Goal: Task Accomplishment & Management: Complete application form

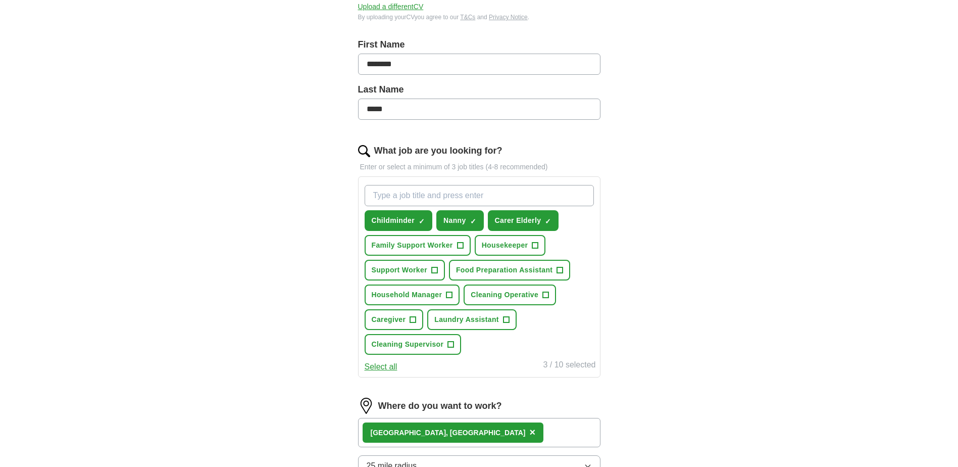
scroll to position [252, 0]
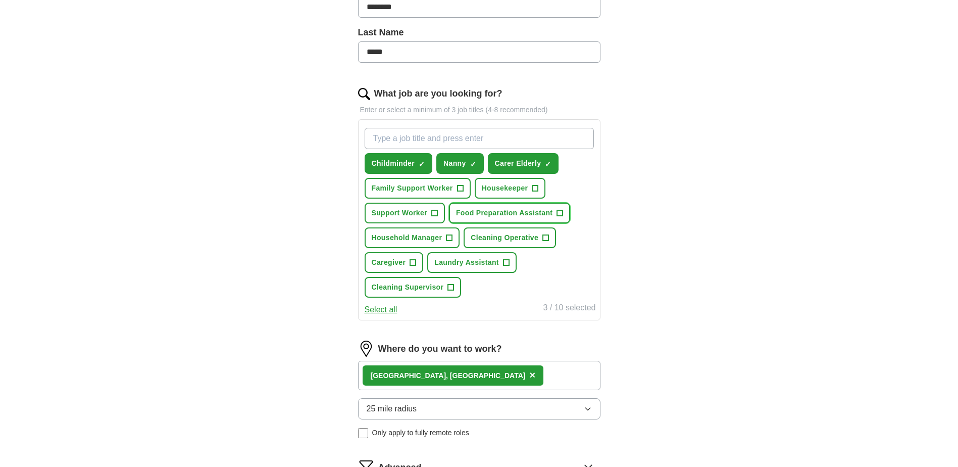
click at [525, 216] on span "Food Preparation Assistant" at bounding box center [504, 213] width 96 height 11
click at [389, 261] on span "Caregiver" at bounding box center [389, 262] width 34 height 11
click at [473, 266] on span "Laundry Assistant" at bounding box center [466, 262] width 65 height 11
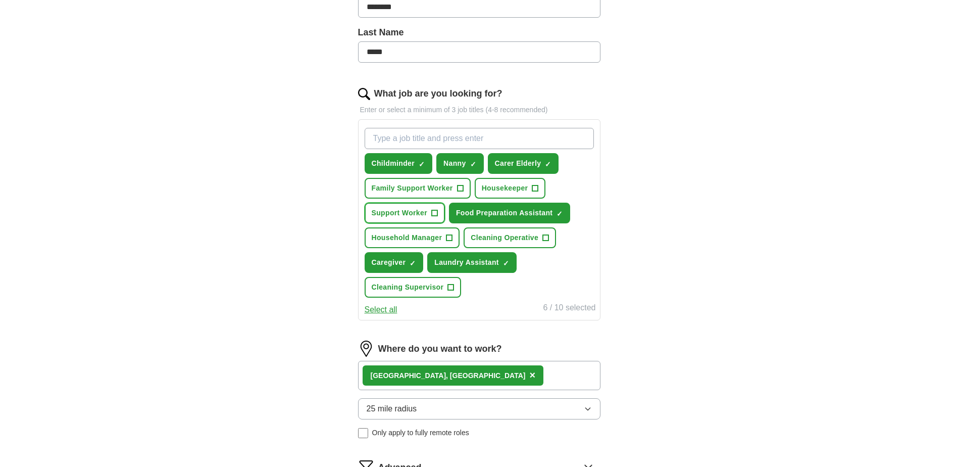
click at [408, 212] on span "Support Worker" at bounding box center [400, 213] width 56 height 11
click at [424, 192] on span "Family Support Worker" at bounding box center [412, 188] width 81 height 11
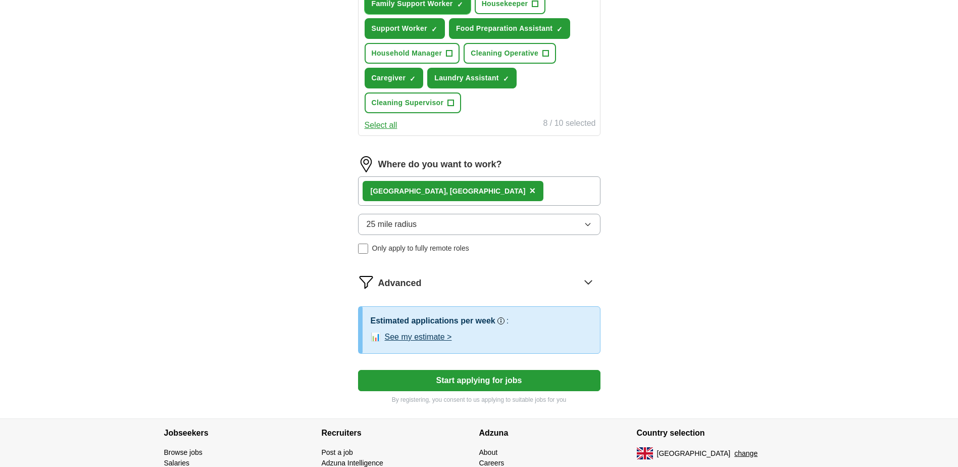
scroll to position [454, 0]
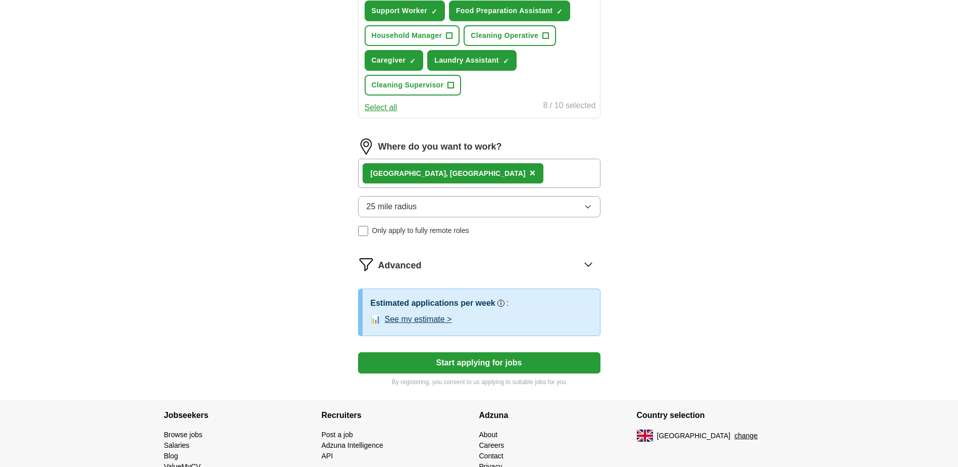
click at [512, 365] on button "Start applying for jobs" at bounding box center [479, 362] width 242 height 21
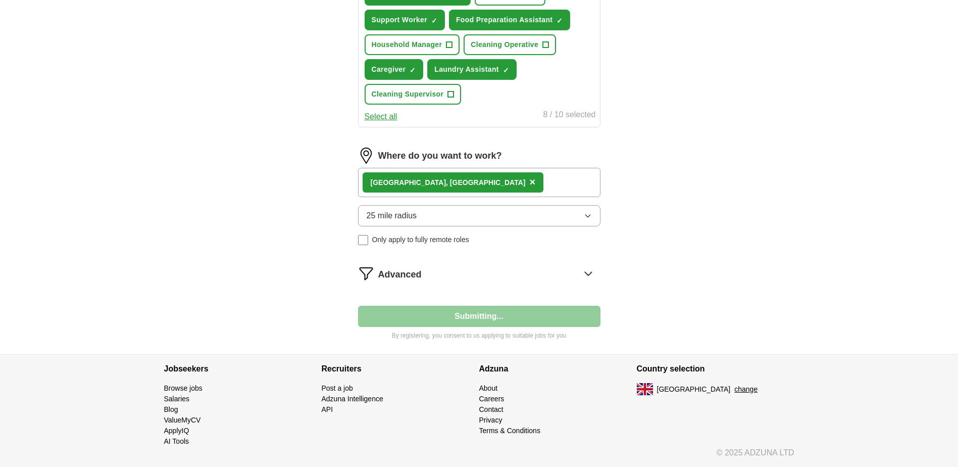
scroll to position [445, 0]
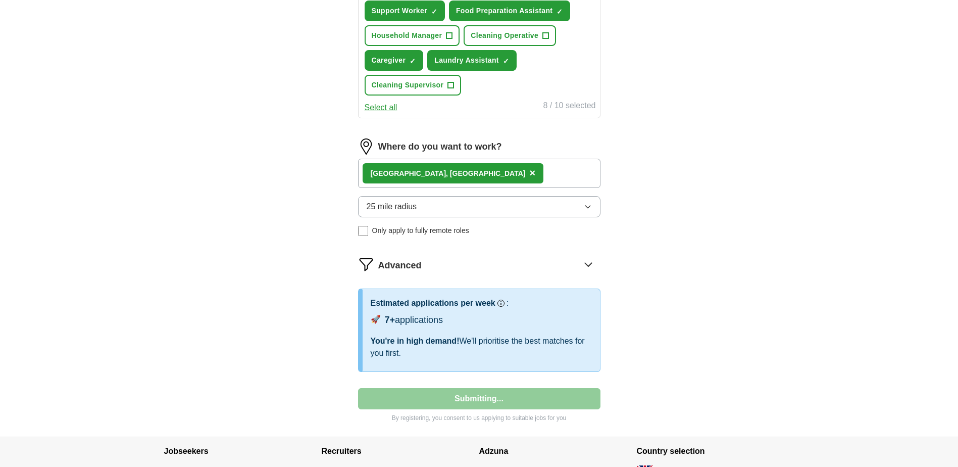
select select "**"
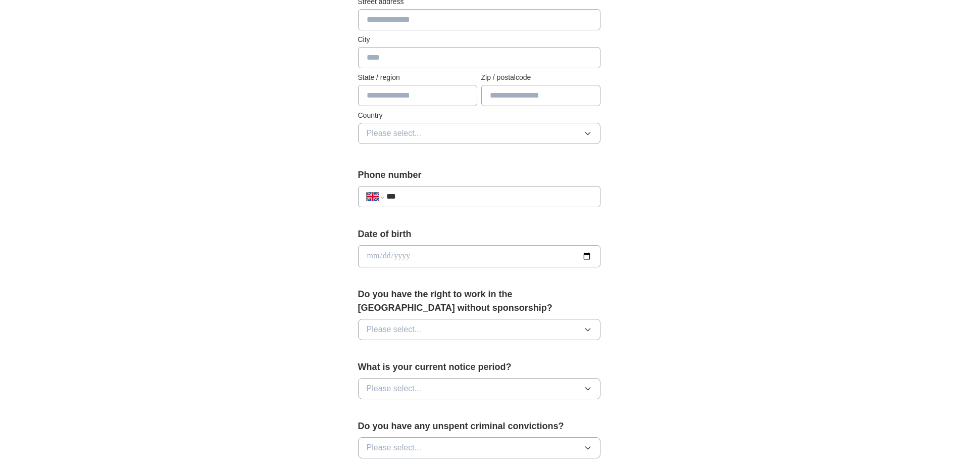
scroll to position [252, 0]
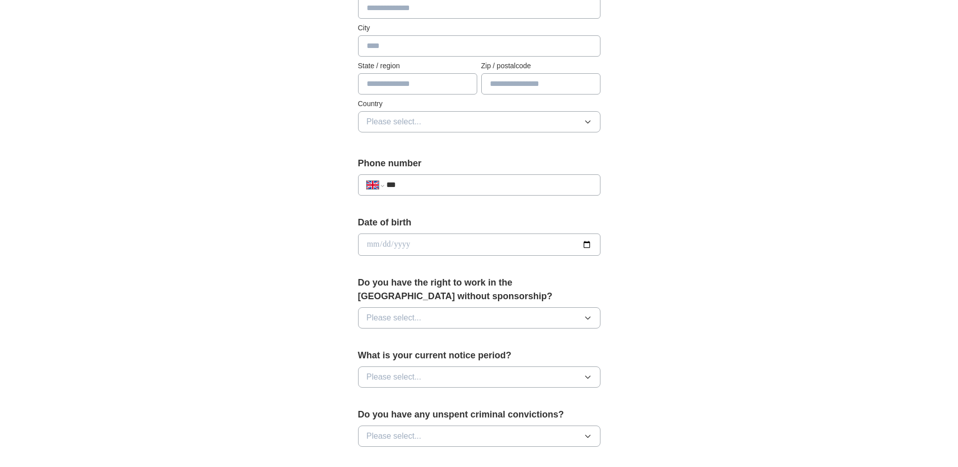
paste input "**********"
type input "**********"
click at [696, 256] on div "**********" at bounding box center [479, 231] width 646 height 906
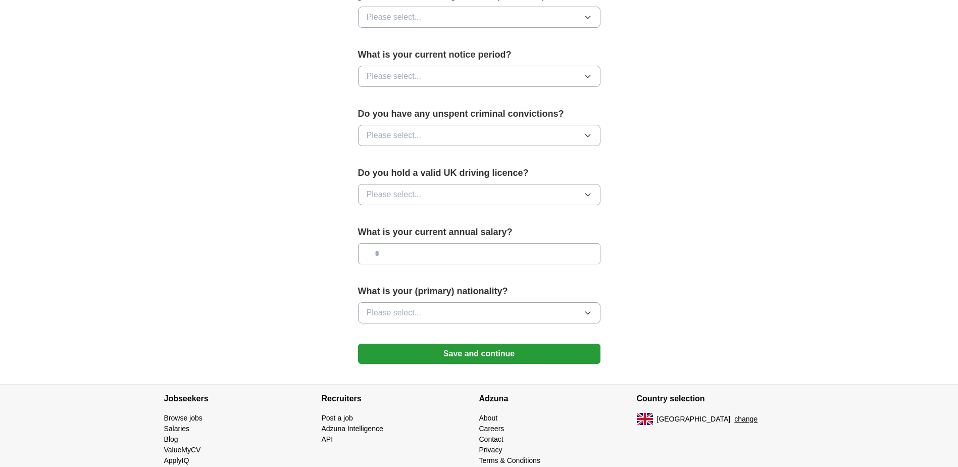
scroll to position [555, 0]
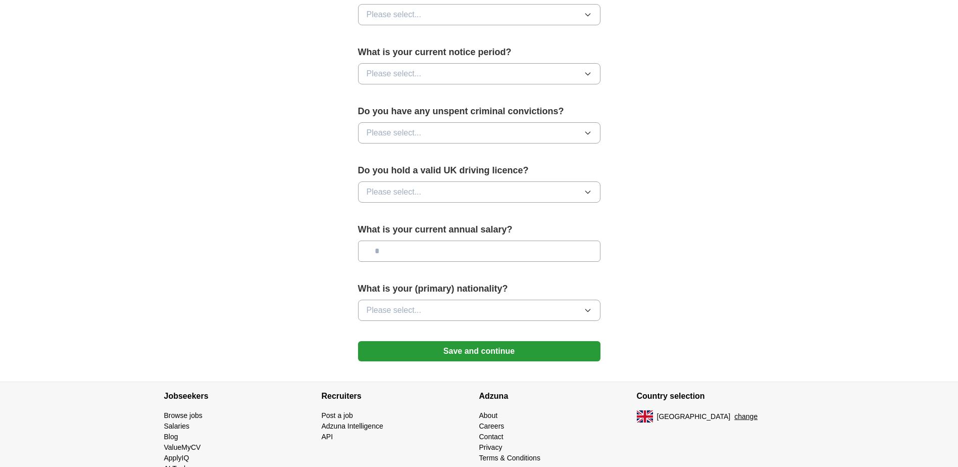
click at [524, 348] on button "Save and continue" at bounding box center [479, 351] width 242 height 20
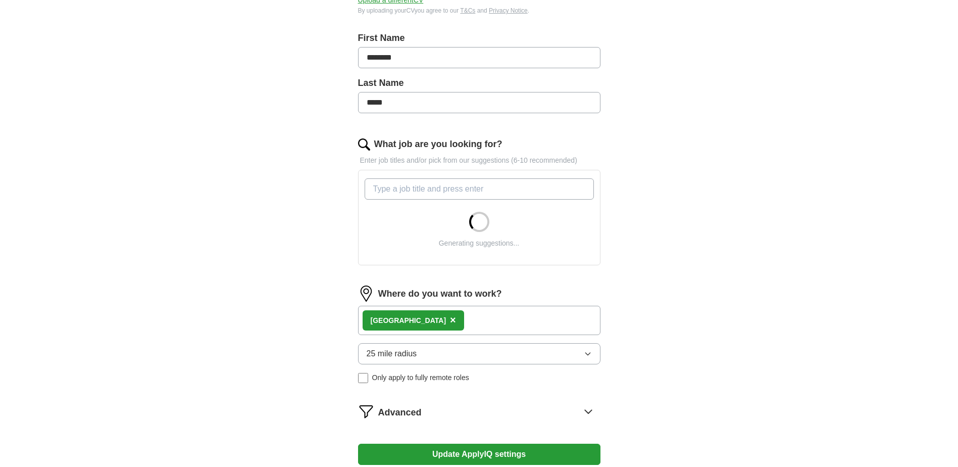
scroll to position [303, 0]
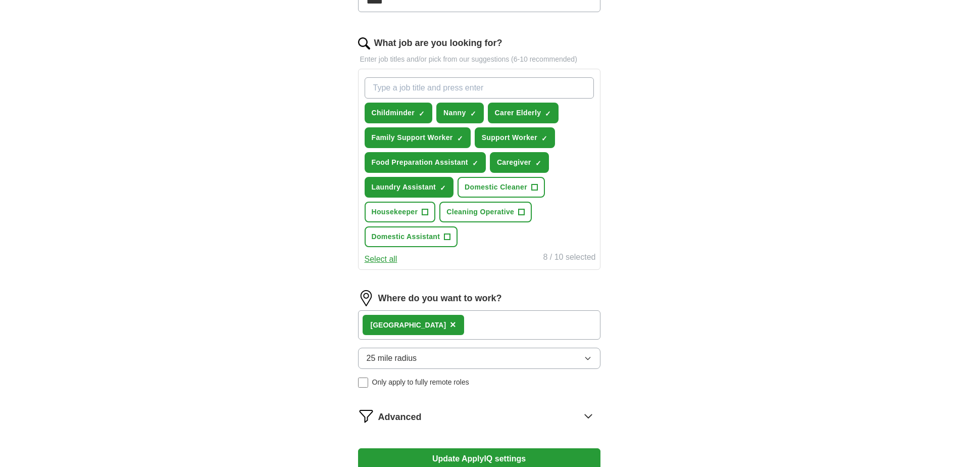
click at [576, 355] on button "25 mile radius" at bounding box center [479, 357] width 242 height 21
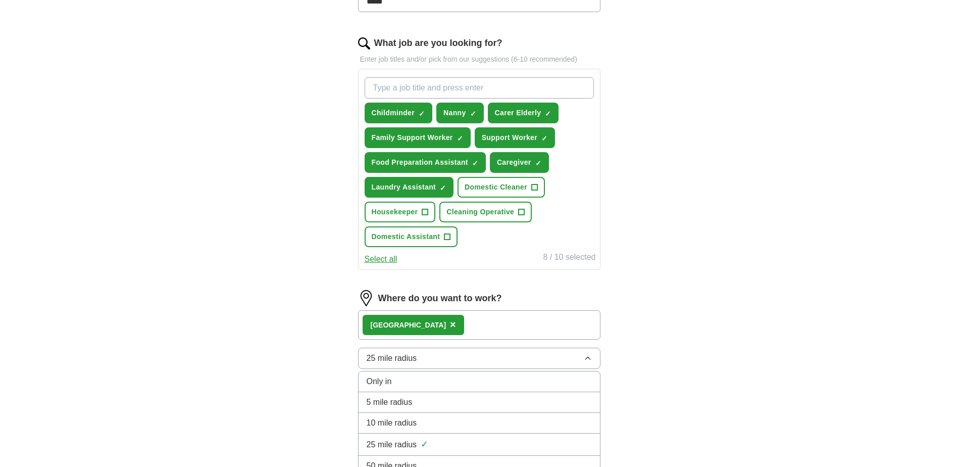
scroll to position [404, 0]
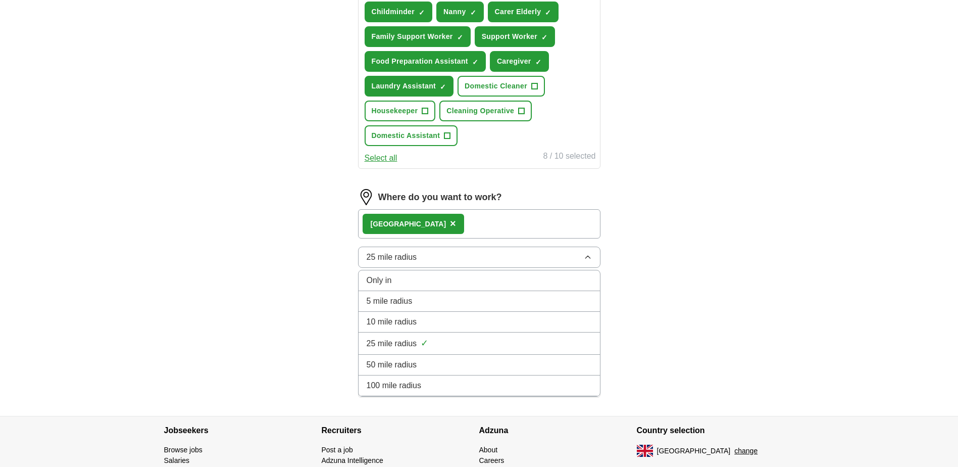
click at [445, 307] on div "5 mile radius" at bounding box center [479, 301] width 225 height 12
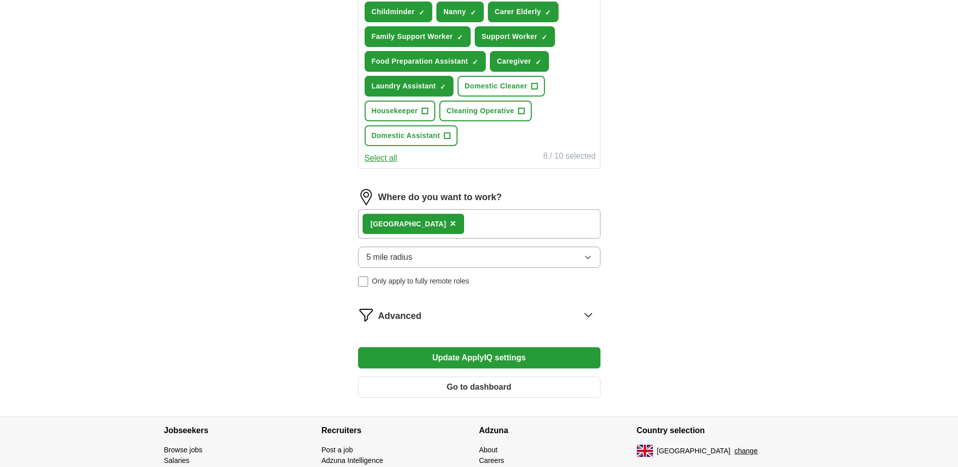
click at [519, 359] on button "Update ApplyIQ settings" at bounding box center [479, 357] width 242 height 21
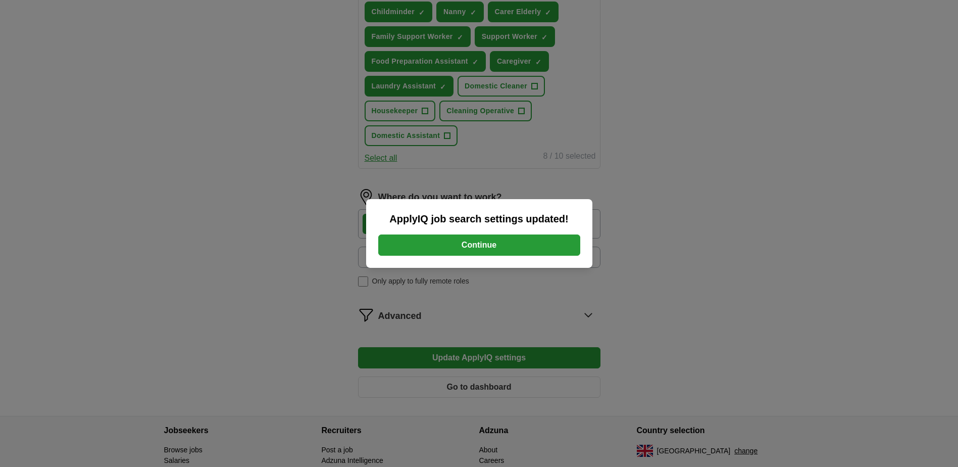
click at [522, 246] on button "Continue" at bounding box center [479, 244] width 202 height 21
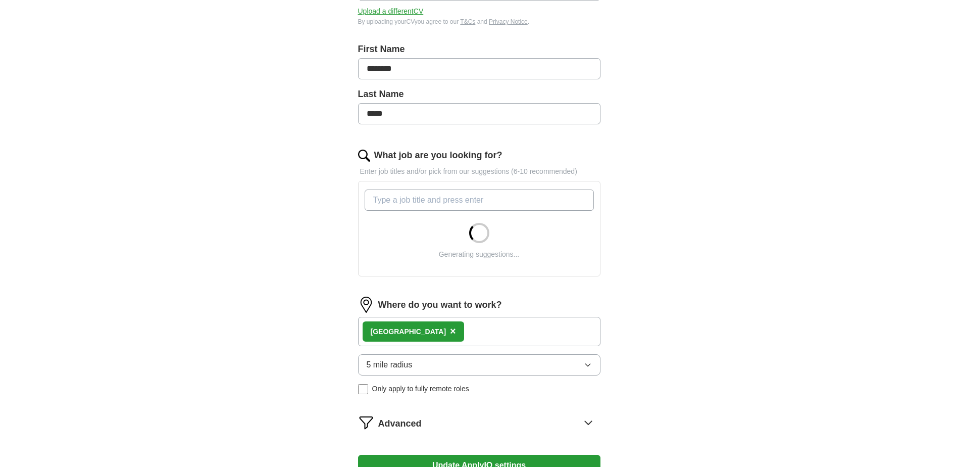
scroll to position [252, 0]
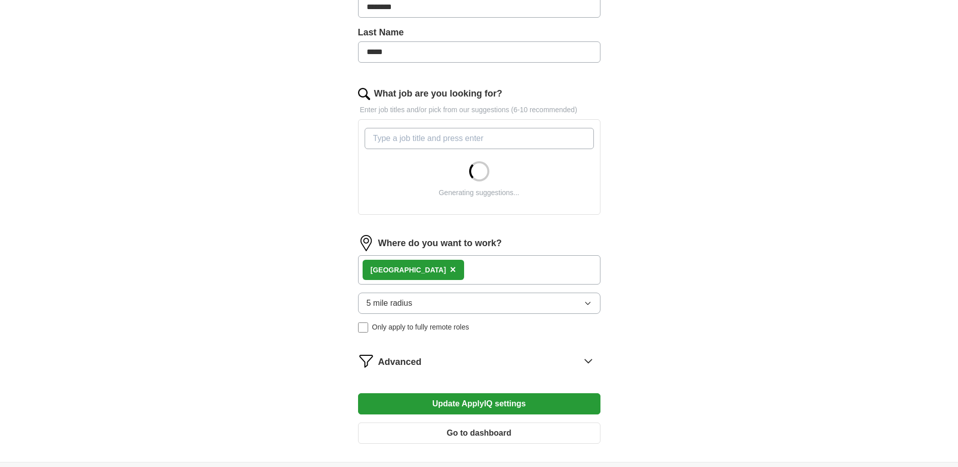
click at [403, 270] on form "Select a CV MOSAMMAT SHAMSUN NAHER CV.docx 08/10/2025, 09:29 Upload a different…" at bounding box center [479, 168] width 242 height 566
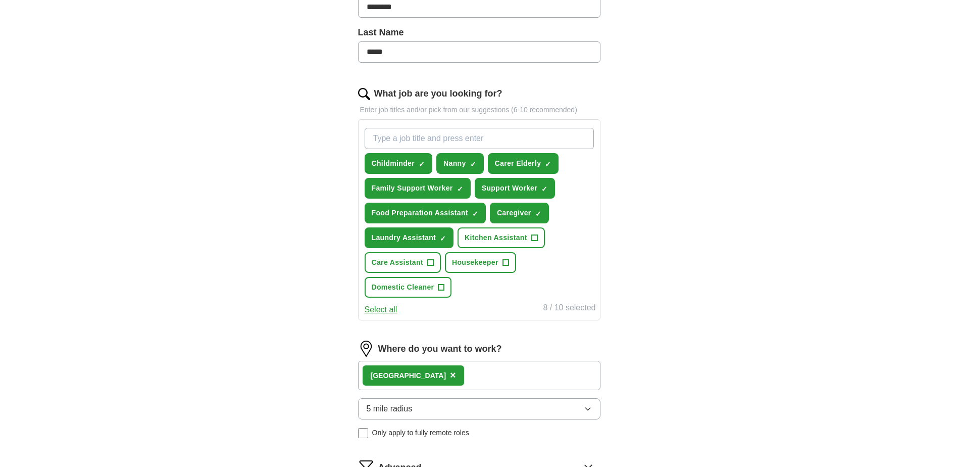
click at [450, 376] on span "×" at bounding box center [453, 374] width 6 height 11
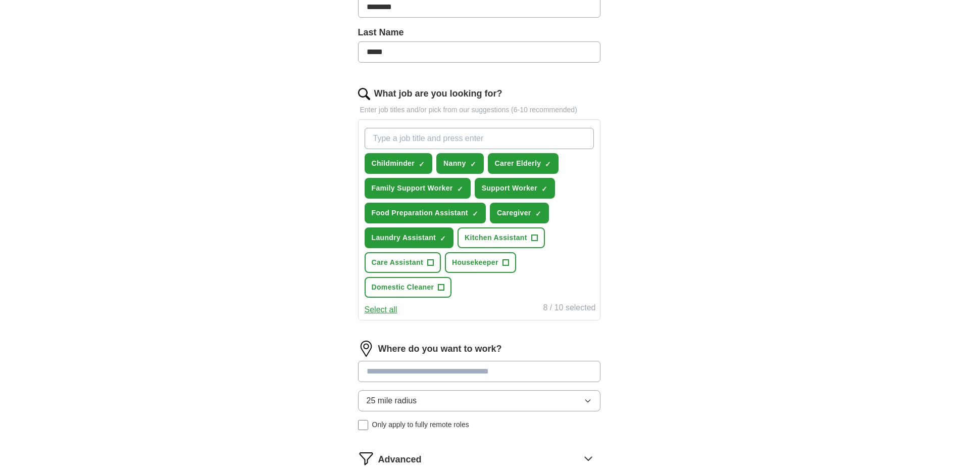
click at [406, 372] on input at bounding box center [479, 371] width 242 height 21
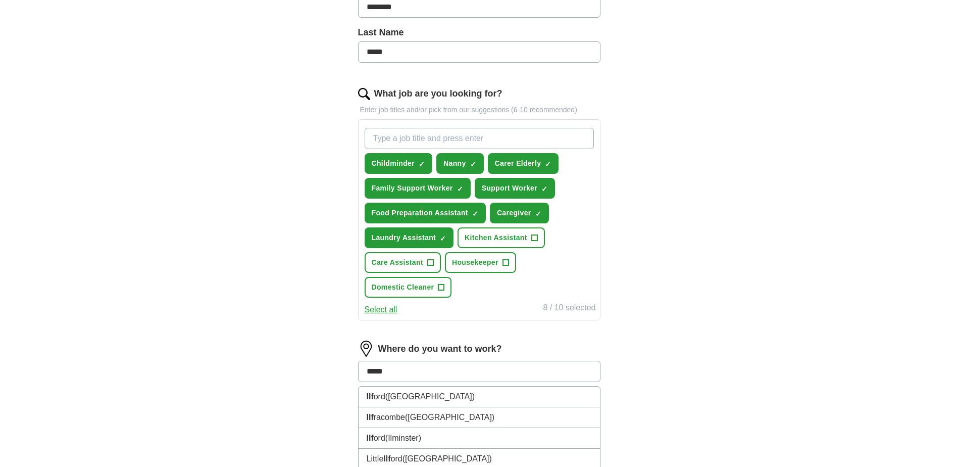
type input "******"
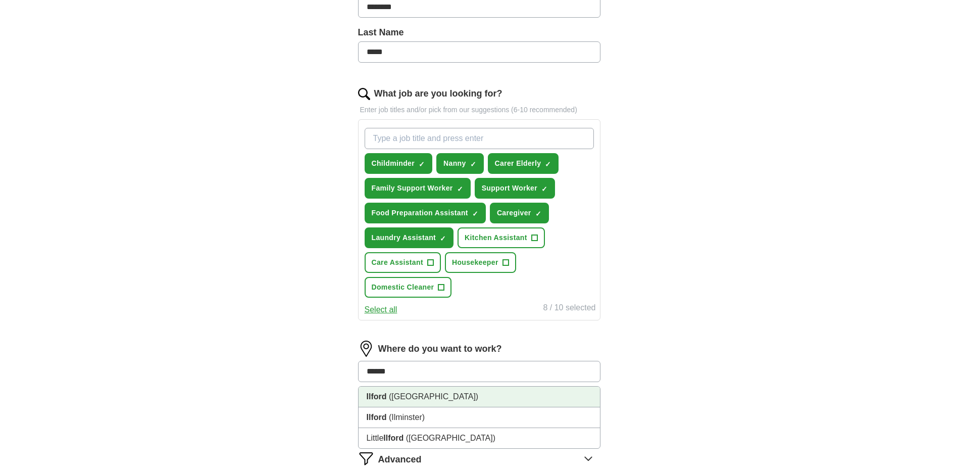
click at [405, 394] on span "(Essex)" at bounding box center [433, 396] width 89 height 9
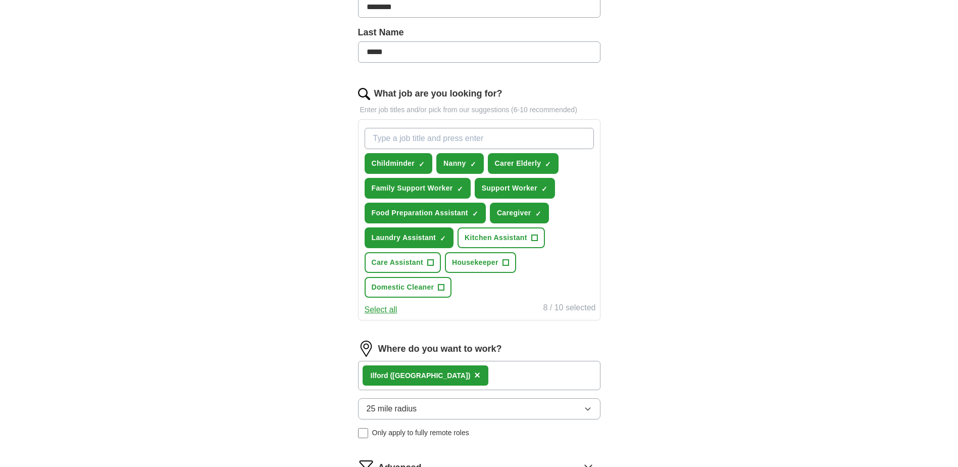
click at [674, 339] on div "ApplyIQ Let ApplyIQ do the hard work of searching and applying for jobs. Just t…" at bounding box center [479, 172] width 646 height 789
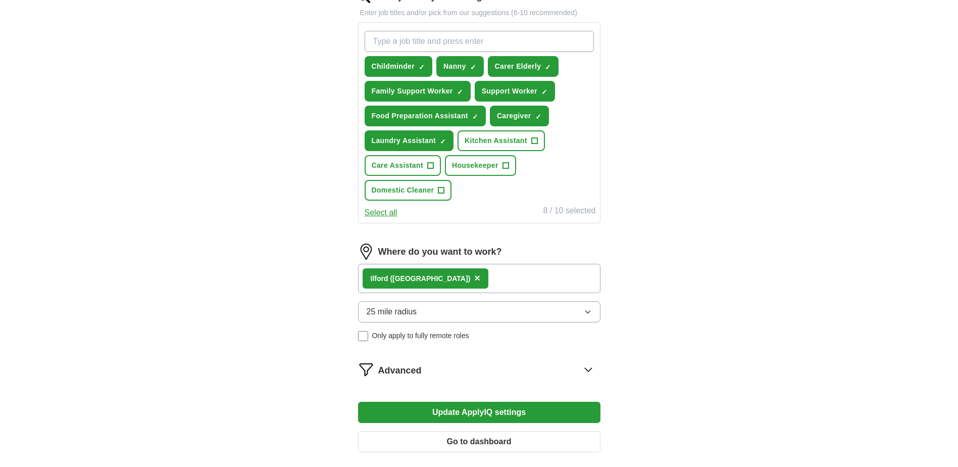
scroll to position [353, 0]
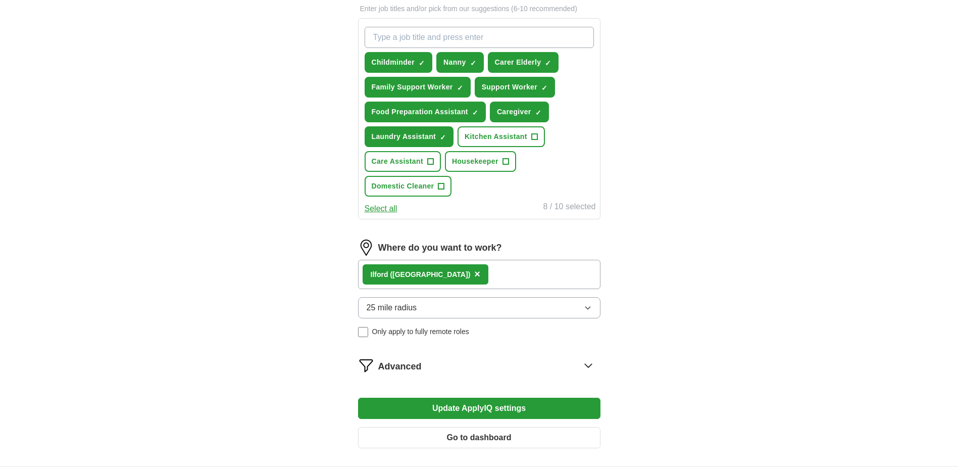
click at [548, 306] on button "25 mile radius" at bounding box center [479, 307] width 242 height 21
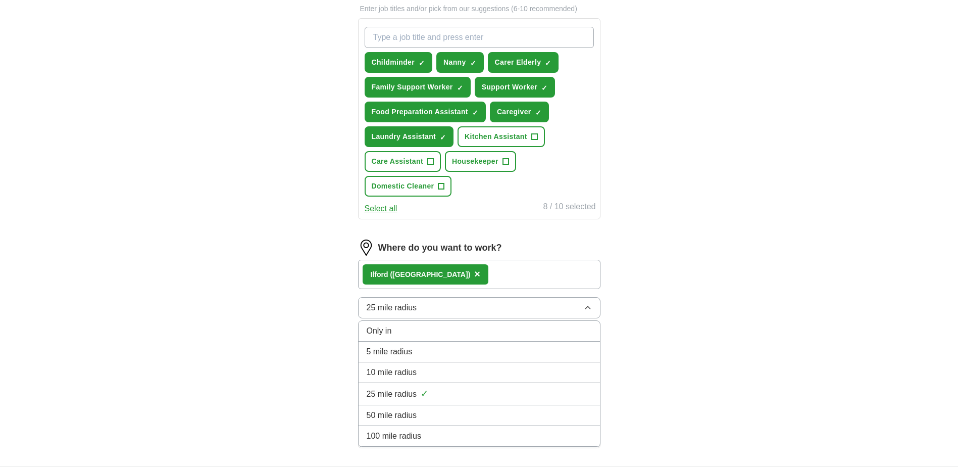
click at [521, 350] on div "5 mile radius" at bounding box center [479, 351] width 225 height 12
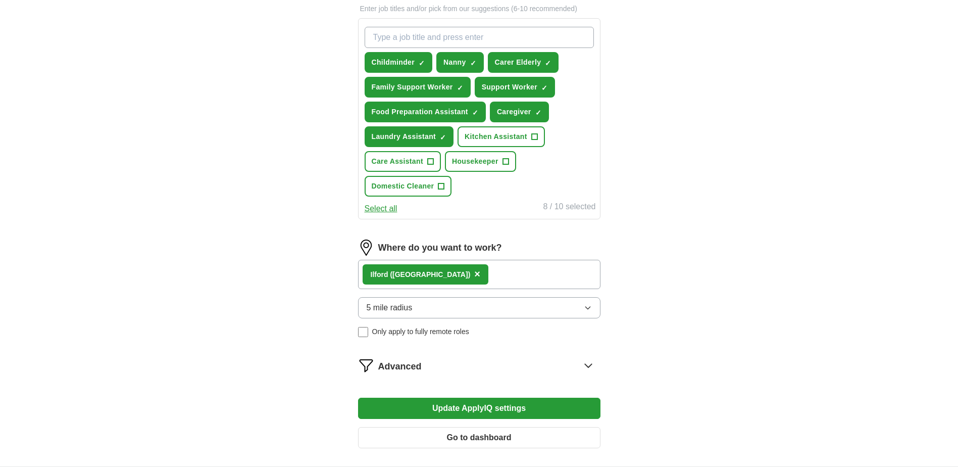
click at [476, 410] on button "Update ApplyIQ settings" at bounding box center [479, 407] width 242 height 21
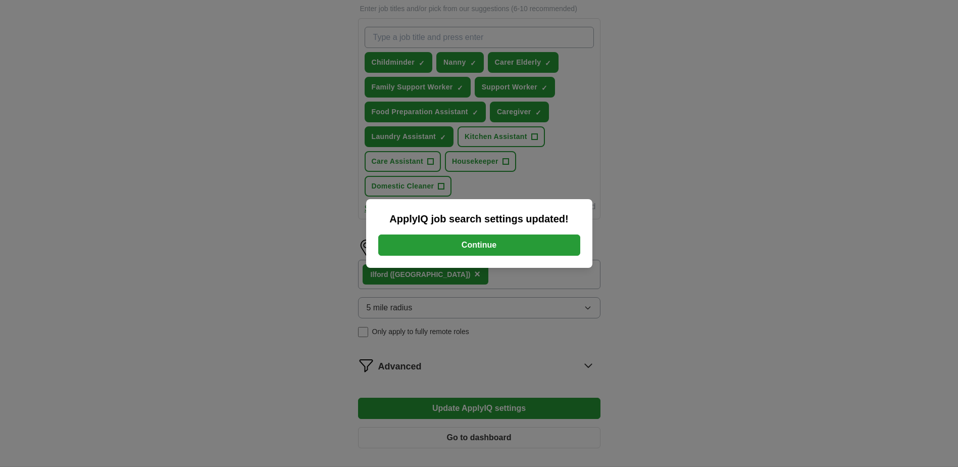
click at [485, 248] on button "Continue" at bounding box center [479, 244] width 202 height 21
